Goal: Task Accomplishment & Management: Complete application form

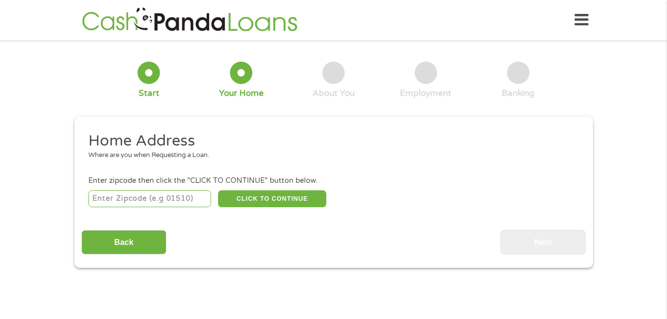
click at [107, 200] on input "number" at bounding box center [149, 198] width 123 height 17
type input "94806"
click at [265, 200] on button "CLICK TO CONTINUE" at bounding box center [272, 198] width 108 height 17
type input "94806"
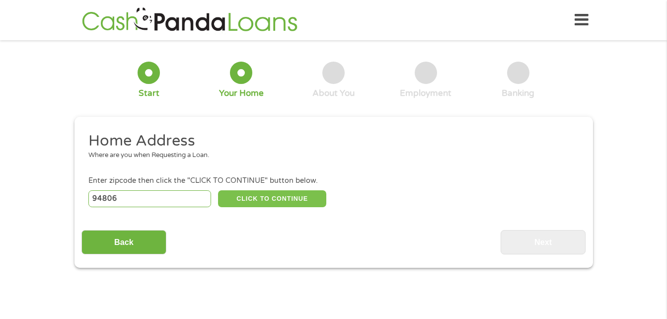
type input "San Pablo"
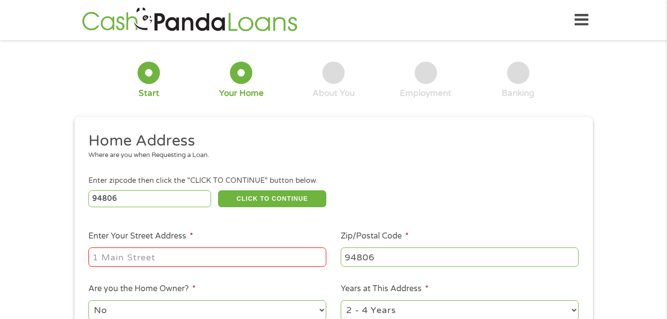
click at [109, 259] on input "Enter Your Street Address *" at bounding box center [207, 256] width 238 height 19
click at [108, 256] on input "Enter Your Street Address *" at bounding box center [207, 256] width 238 height 19
type input "[STREET_ADDRESS][PERSON_NAME][PERSON_NAME]"
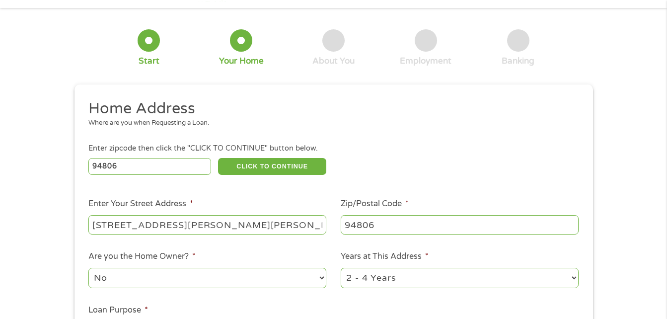
scroll to position [50, 0]
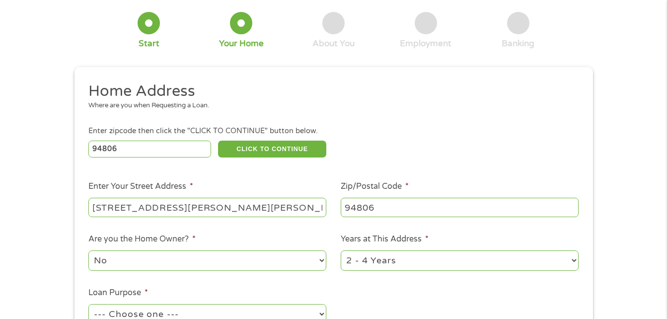
click at [111, 266] on select "No Yes" at bounding box center [207, 260] width 238 height 20
click at [325, 258] on select "No Yes" at bounding box center [207, 260] width 238 height 20
click at [322, 259] on select "No Yes" at bounding box center [207, 260] width 238 height 20
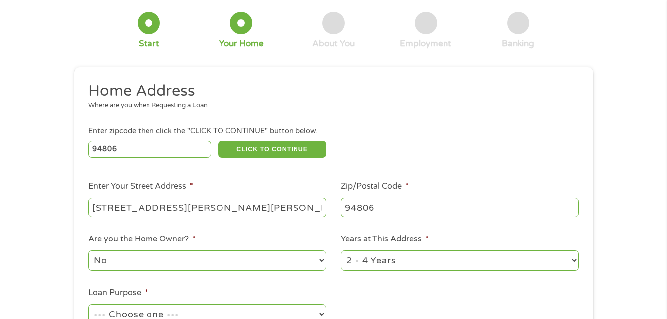
click at [88, 250] on select "No Yes" at bounding box center [207, 260] width 238 height 20
click at [320, 257] on select "No Yes" at bounding box center [207, 260] width 238 height 20
select select "yes"
click at [88, 250] on select "No Yes" at bounding box center [207, 260] width 238 height 20
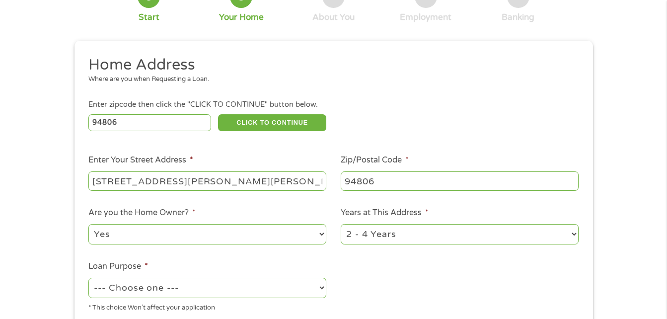
scroll to position [99, 0]
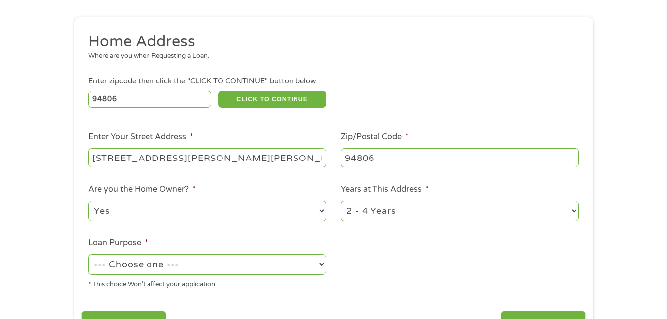
click at [324, 265] on select "--- Choose one --- Pay Bills Debt Consolidation Home Improvement Major Purchase…" at bounding box center [207, 264] width 238 height 20
select select "other"
click at [88, 254] on select "--- Choose one --- Pay Bills Debt Consolidation Home Improvement Major Purchase…" at bounding box center [207, 264] width 238 height 20
click at [105, 243] on label "Loan Purpose *" at bounding box center [118, 243] width 60 height 10
click at [105, 254] on select "--- Choose one --- Pay Bills Debt Consolidation Home Improvement Major Purchase…" at bounding box center [207, 264] width 238 height 20
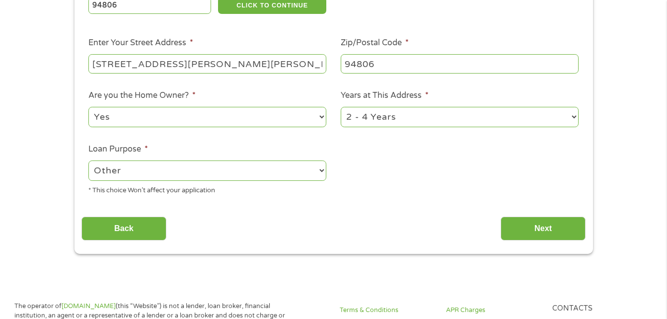
scroll to position [199, 0]
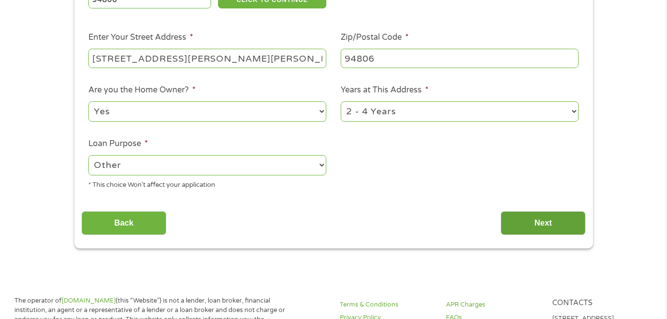
click at [539, 220] on input "Next" at bounding box center [543, 223] width 85 height 24
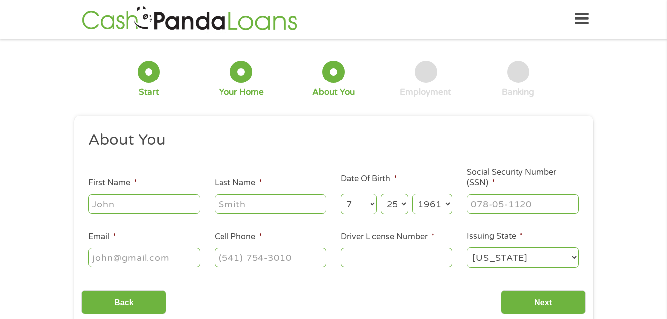
scroll to position [0, 0]
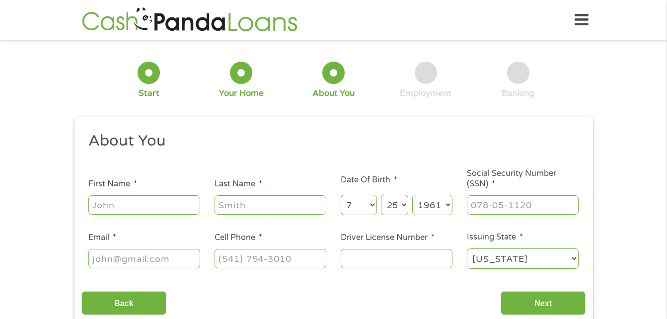
click at [97, 205] on input "First Name *" at bounding box center [144, 204] width 112 height 19
click at [98, 204] on input "First Name *" at bounding box center [144, 204] width 112 height 19
type input "[PERSON_NAME]"
type input "[EMAIL_ADDRESS][DOMAIN_NAME]"
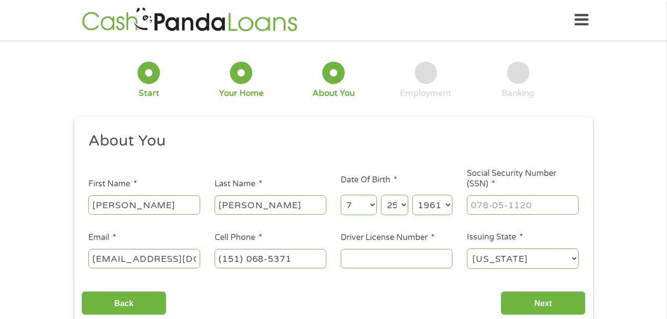
click at [298, 258] on input "(151) 068-5371" at bounding box center [271, 258] width 112 height 19
type input "[PHONE_NUMBER]"
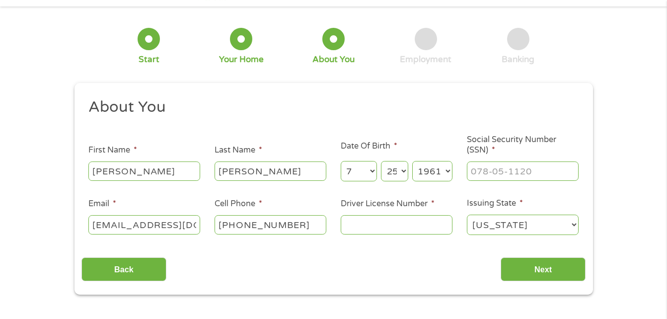
scroll to position [50, 0]
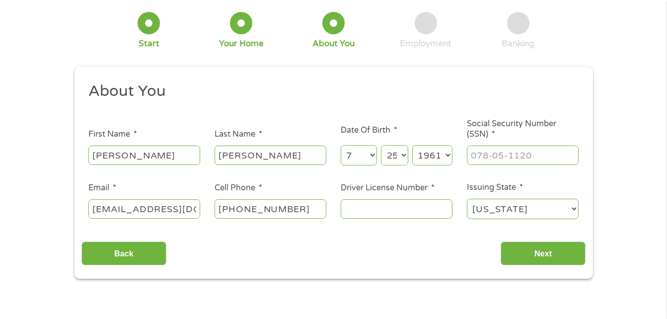
click at [348, 209] on input "Driver License Number *" at bounding box center [397, 208] width 112 height 19
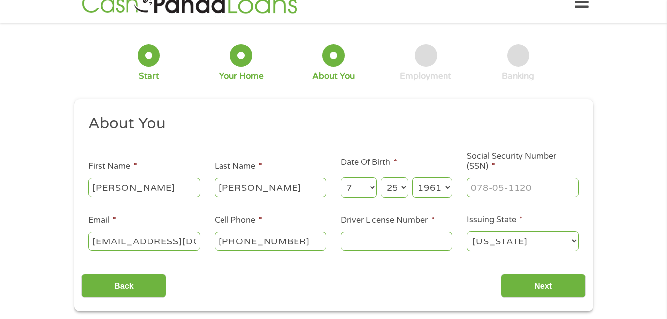
scroll to position [0, 0]
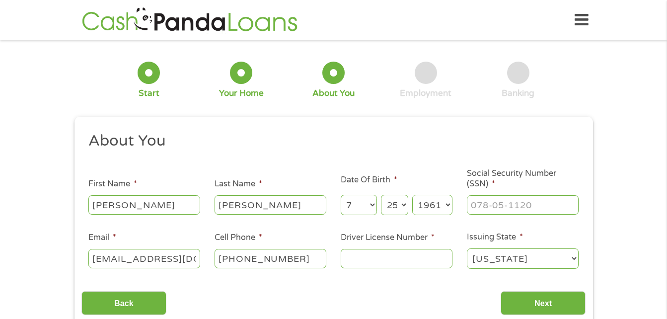
click at [354, 261] on input "Driver License Number *" at bounding box center [397, 258] width 112 height 19
type input "F5706721"
click at [477, 202] on input "___-__-____" at bounding box center [523, 204] width 112 height 19
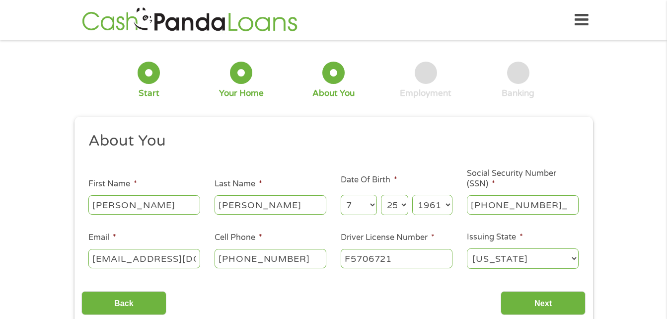
type input "579-86-6011"
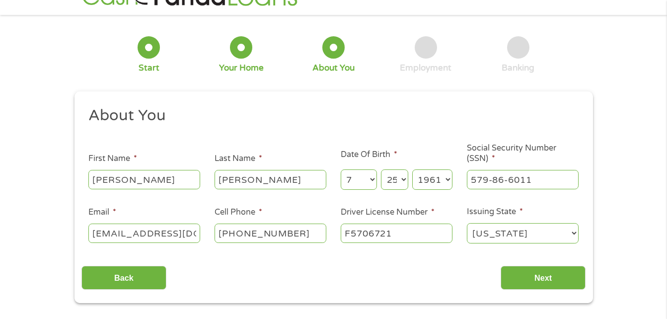
scroll to position [50, 0]
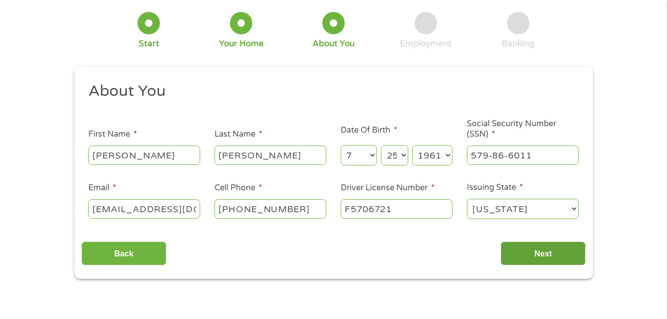
click at [540, 252] on input "Next" at bounding box center [543, 253] width 85 height 24
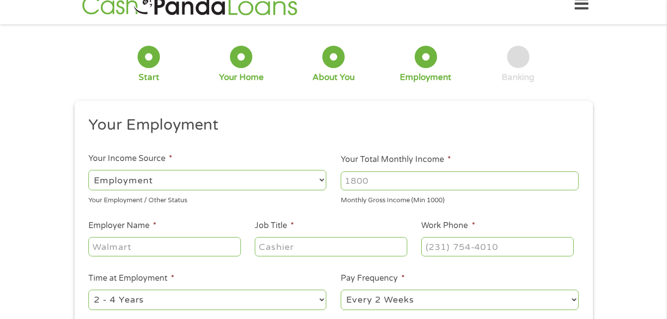
scroll to position [0, 0]
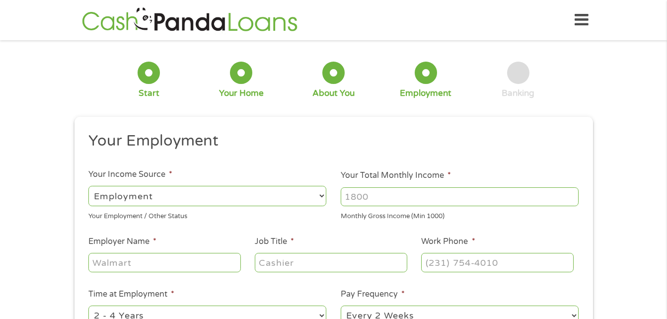
click at [321, 197] on select "--- Choose one --- Employment [DEMOGRAPHIC_DATA] Benefits" at bounding box center [207, 196] width 238 height 20
click at [88, 186] on select "--- Choose one --- Employment [DEMOGRAPHIC_DATA] Benefits" at bounding box center [207, 196] width 238 height 20
click at [165, 232] on ul "Your Employment Your Income Source * --- Choose one --- Employment [DEMOGRAPHIC…" at bounding box center [333, 259] width 504 height 257
click at [320, 198] on select "--- Choose one --- Employment [DEMOGRAPHIC_DATA] Benefits" at bounding box center [207, 196] width 238 height 20
click at [374, 202] on input "Your Total Monthly Income *" at bounding box center [460, 196] width 238 height 19
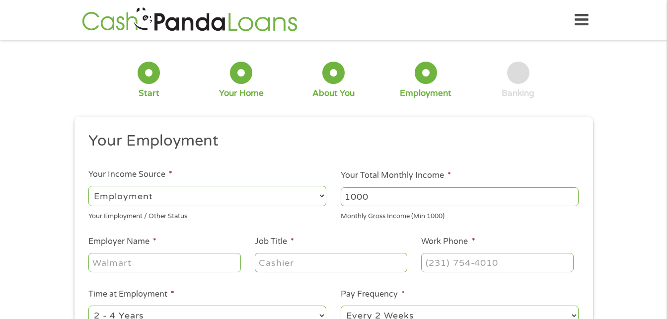
click at [570, 202] on input "1000" at bounding box center [460, 196] width 238 height 19
click at [571, 193] on input "1000" at bounding box center [460, 196] width 238 height 19
click at [570, 192] on input "1001" at bounding box center [460, 196] width 238 height 19
click at [570, 192] on input "1002" at bounding box center [460, 196] width 238 height 19
click at [570, 192] on input "1003" at bounding box center [460, 196] width 238 height 19
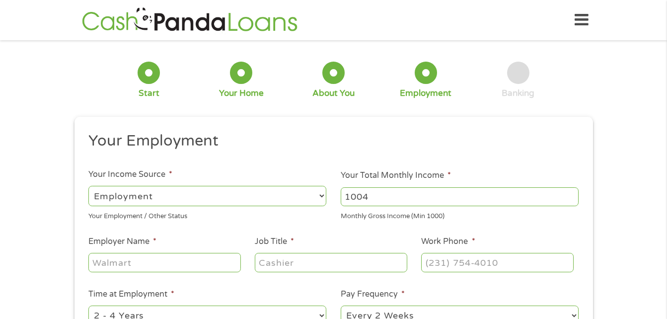
click at [570, 192] on input "1004" at bounding box center [460, 196] width 238 height 19
click at [570, 192] on input "1005" at bounding box center [460, 196] width 238 height 19
click at [570, 192] on input "1006" at bounding box center [460, 196] width 238 height 19
click at [570, 192] on input "1007" at bounding box center [460, 196] width 238 height 19
click at [570, 192] on input "1008" at bounding box center [460, 196] width 238 height 19
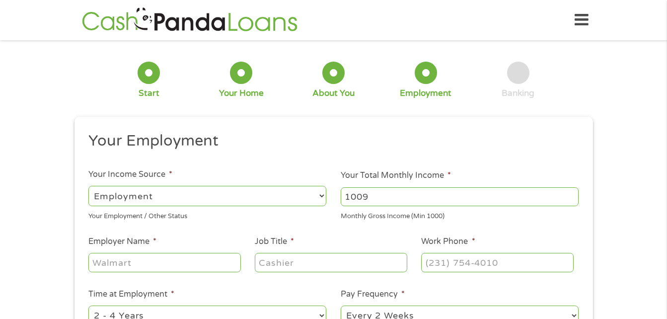
click at [570, 192] on input "1009" at bounding box center [460, 196] width 238 height 19
click at [570, 192] on input "1010" at bounding box center [460, 196] width 238 height 19
click at [569, 190] on input "1011" at bounding box center [460, 196] width 238 height 19
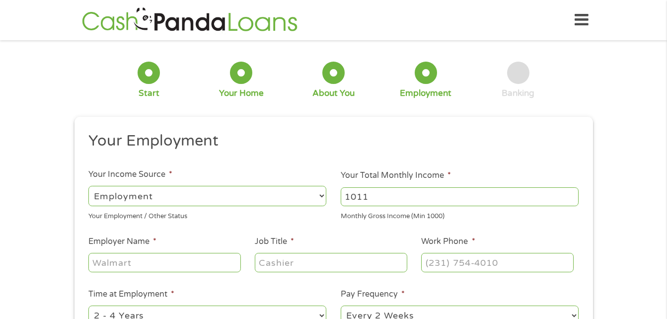
click at [569, 190] on input "1011" at bounding box center [460, 196] width 238 height 19
click at [569, 192] on input "1012" at bounding box center [460, 196] width 238 height 19
click at [569, 192] on input "1013" at bounding box center [460, 196] width 238 height 19
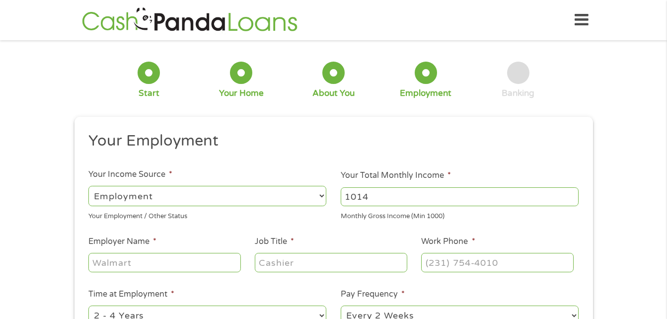
click at [569, 192] on input "1014" at bounding box center [460, 196] width 238 height 19
click at [569, 192] on input "1015" at bounding box center [460, 196] width 238 height 19
click at [569, 192] on input "1016" at bounding box center [460, 196] width 238 height 19
click at [569, 192] on input "1017" at bounding box center [460, 196] width 238 height 19
click at [569, 192] on input "1018" at bounding box center [460, 196] width 238 height 19
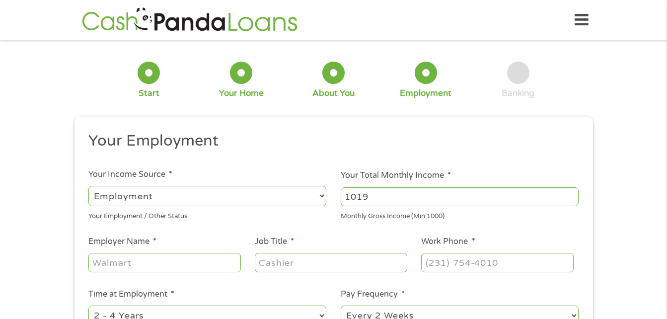
drag, startPoint x: 569, startPoint y: 192, endPoint x: 557, endPoint y: 202, distance: 15.9
click at [569, 192] on input "1019" at bounding box center [460, 196] width 238 height 19
click at [369, 195] on input "1019" at bounding box center [460, 196] width 238 height 19
type input "1"
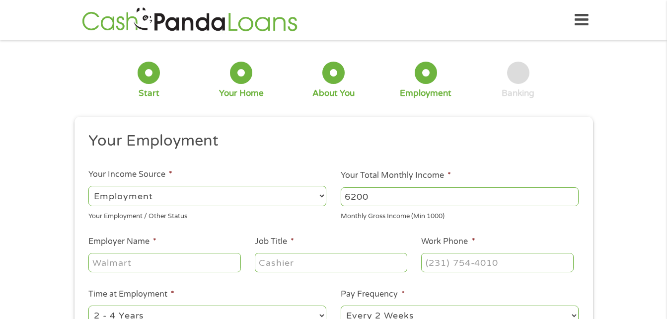
type input "6200"
click at [104, 261] on input "Employer Name *" at bounding box center [164, 262] width 152 height 19
type input "Fpi Management"
click at [264, 268] on input "Job Title *" at bounding box center [331, 262] width 152 height 19
click at [326, 264] on input "maintence supvisor" at bounding box center [331, 262] width 152 height 19
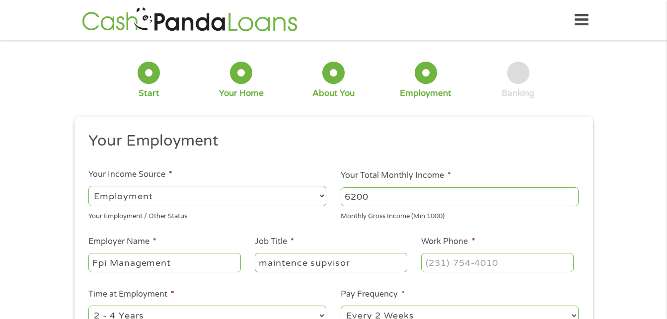
click at [326, 264] on input "maintence supvisor" at bounding box center [331, 262] width 152 height 19
click at [325, 262] on input "maintence supvisor" at bounding box center [331, 262] width 152 height 19
drag, startPoint x: 355, startPoint y: 266, endPoint x: 354, endPoint y: 260, distance: 6.0
click at [355, 264] on input "maintence supvisor" at bounding box center [331, 262] width 152 height 19
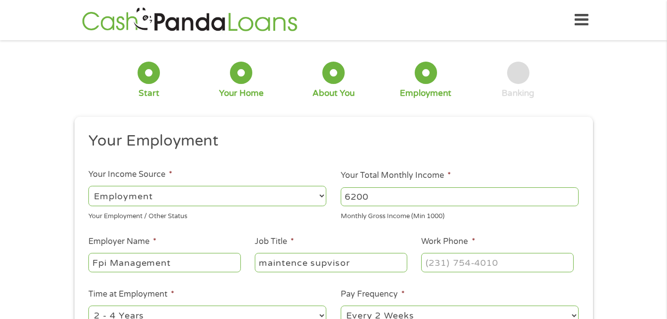
click at [353, 262] on input "maintence supvisor" at bounding box center [331, 262] width 152 height 19
click at [351, 260] on input "maintence supvisor" at bounding box center [331, 262] width 152 height 19
type input "sup visor supervisor"
click at [430, 262] on input "(___) ___-____" at bounding box center [497, 262] width 152 height 19
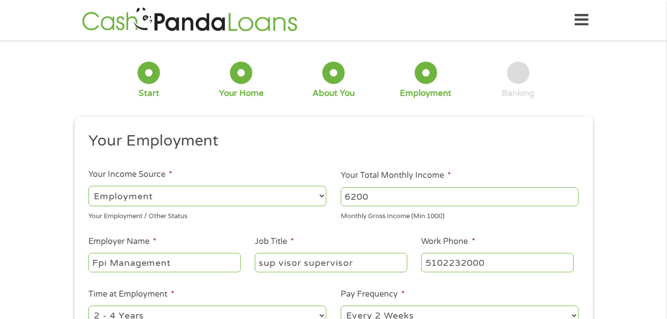
type input "[PHONE_NUMBER]"
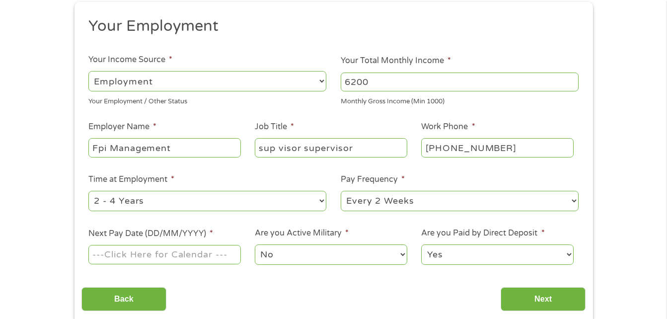
scroll to position [149, 0]
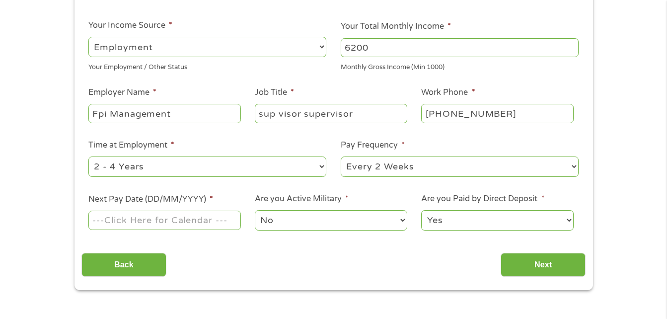
click at [322, 169] on select "--- Choose one --- 1 Year or less 1 - 2 Years 2 - 4 Years Over 4 Years" at bounding box center [207, 166] width 238 height 20
select select "60months"
click at [88, 156] on select "--- Choose one --- 1 Year or less 1 - 2 Years 2 - 4 Years Over 4 Years" at bounding box center [207, 166] width 238 height 20
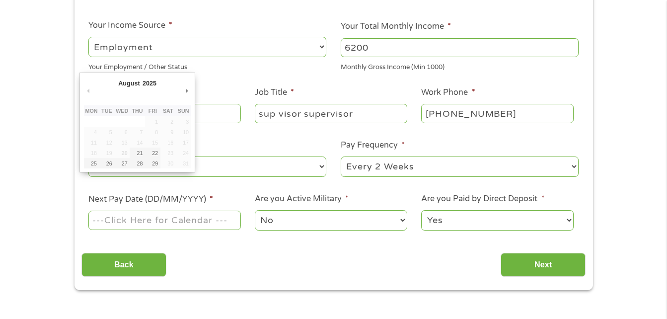
click at [98, 218] on input "Next Pay Date (DD/MM/YYYY) *" at bounding box center [164, 220] width 152 height 19
type input "[DATE]"
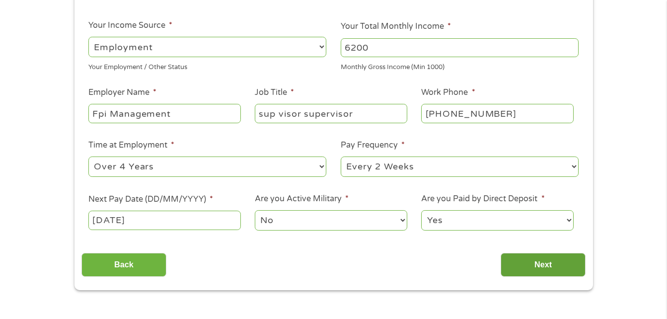
click at [521, 268] on input "Next" at bounding box center [543, 265] width 85 height 24
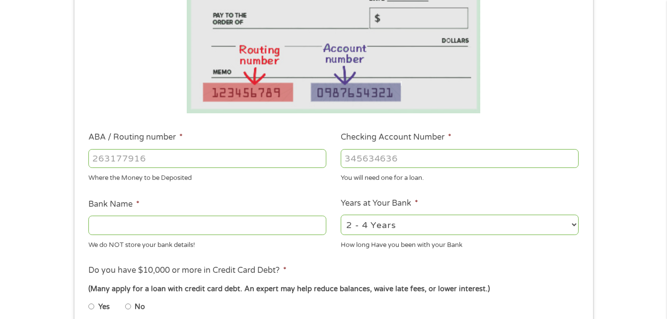
scroll to position [199, 0]
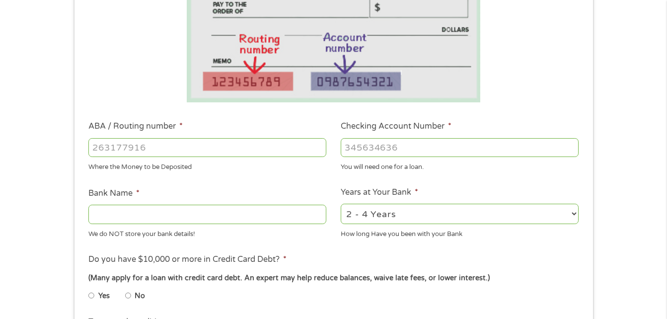
click at [96, 149] on input "ABA / Routing number *" at bounding box center [207, 147] width 238 height 19
type input "121042882"
type input "[PERSON_NAME] FARGO BANK NA"
type input "121042882"
click at [347, 156] on div at bounding box center [460, 147] width 238 height 23
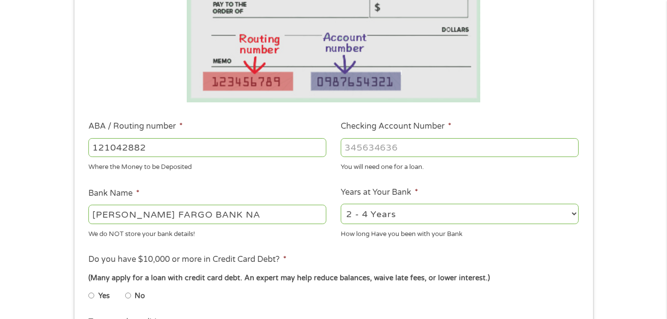
click at [348, 155] on input "Checking Account Number *" at bounding box center [460, 147] width 238 height 19
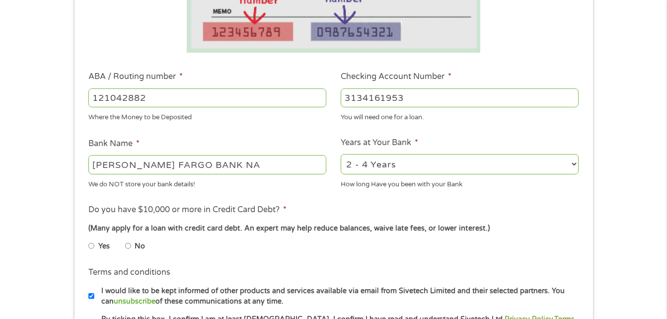
type input "3134161953"
click at [574, 165] on select "2 - 4 Years 6 - 12 Months 1 - 2 Years Over 4 Years" at bounding box center [460, 164] width 238 height 20
select select "60months"
click at [341, 154] on select "2 - 4 Years 6 - 12 Months 1 - 2 Years Over 4 Years" at bounding box center [460, 164] width 238 height 20
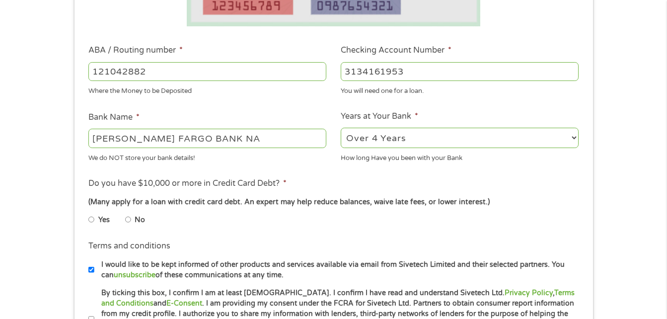
scroll to position [298, 0]
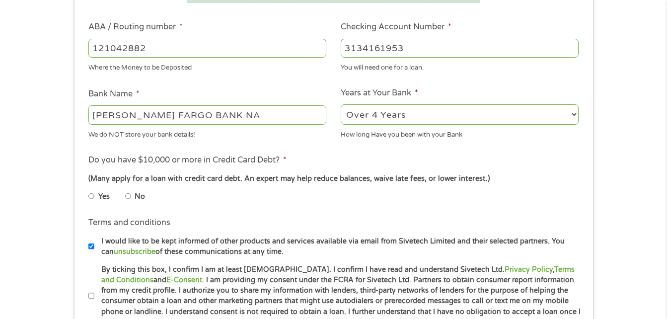
click at [129, 197] on input "No" at bounding box center [128, 196] width 6 height 16
radio input "true"
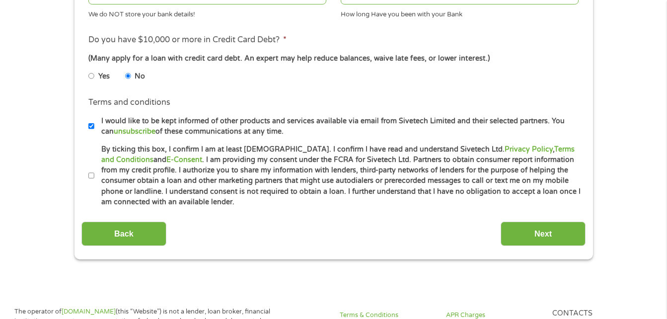
scroll to position [447, 0]
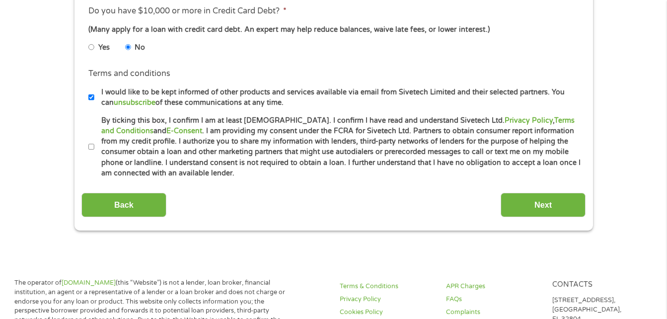
click at [91, 147] on input "By ticking this box, I confirm I am at least [DEMOGRAPHIC_DATA]. I confirm I ha…" at bounding box center [91, 147] width 6 height 16
checkbox input "true"
click at [515, 205] on input "Next" at bounding box center [543, 205] width 85 height 24
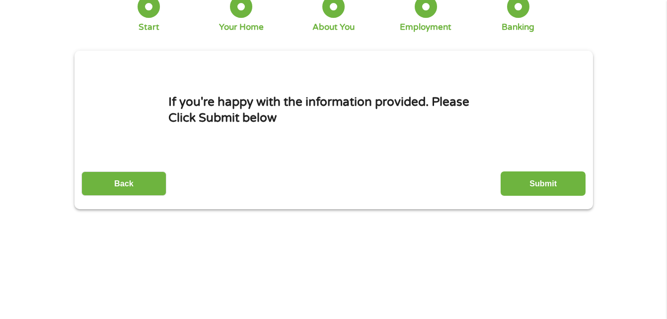
scroll to position [0, 0]
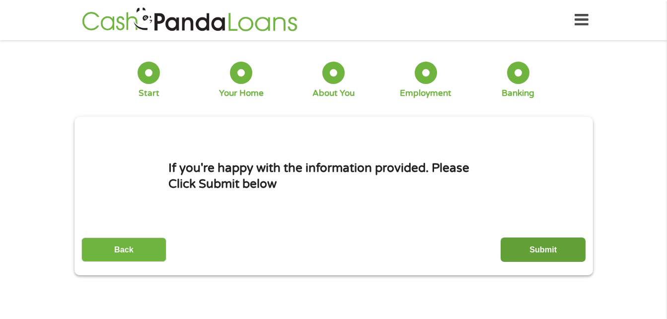
click at [515, 250] on input "Submit" at bounding box center [543, 249] width 85 height 24
